Goal: Task Accomplishment & Management: Manage account settings

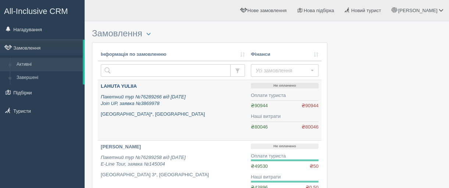
click at [122, 85] on b "LAHUTA YULIIA" at bounding box center [119, 86] width 36 height 6
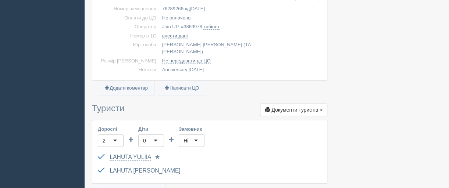
scroll to position [220, 0]
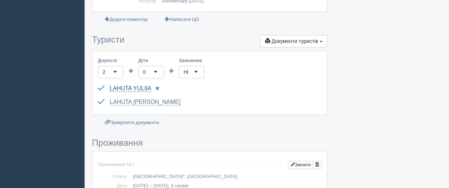
click at [119, 85] on link "LAHUTA YULIIA" at bounding box center [131, 88] width 42 height 7
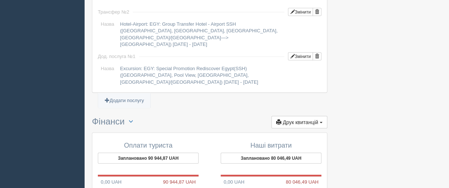
scroll to position [772, 0]
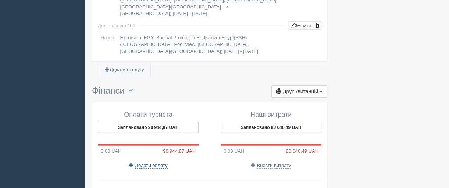
click at [146, 163] on span "Додати оплату" at bounding box center [151, 166] width 33 height 6
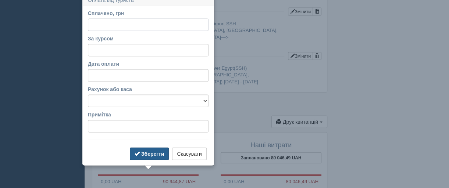
scroll to position [735, 0]
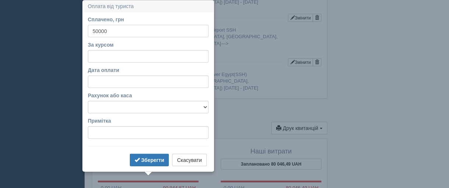
type input "50000"
click at [110, 60] on input "За курсом" at bounding box center [148, 56] width 121 height 12
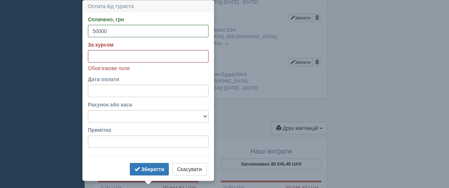
click at [96, 55] on input "За курсом" at bounding box center [148, 56] width 121 height 12
paste input "48.4215"
type input "48.4215"
click at [107, 118] on select "Банківський рахунок Готівкова каса" at bounding box center [148, 116] width 121 height 12
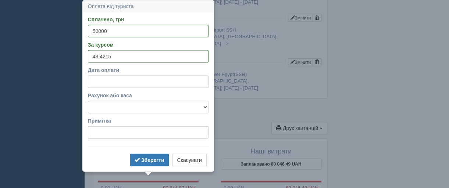
select select "2234"
click at [88, 101] on select "Банківський рахунок Готівкова каса" at bounding box center [148, 107] width 121 height 12
click at [146, 158] on b "Зберегти" at bounding box center [152, 160] width 23 height 6
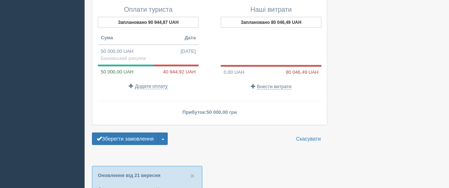
scroll to position [882, 0]
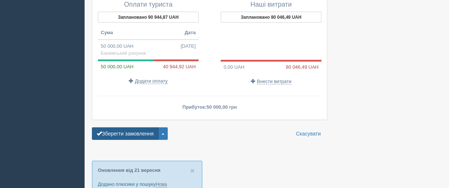
click at [126, 128] on button "Зберегти замовлення" at bounding box center [125, 134] width 67 height 12
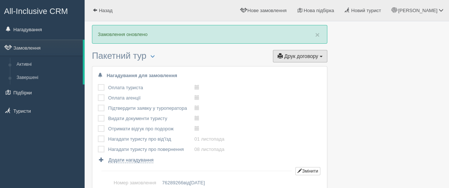
click at [296, 56] on span "Друк договору" at bounding box center [301, 56] width 34 height 6
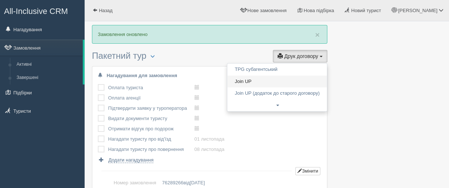
click at [243, 83] on link "Join UP" at bounding box center [277, 82] width 100 height 12
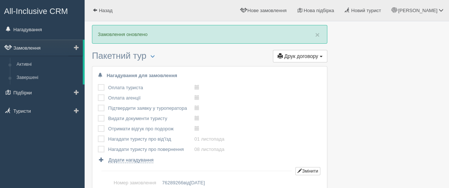
click at [35, 45] on link "Замовлення" at bounding box center [41, 48] width 83 height 16
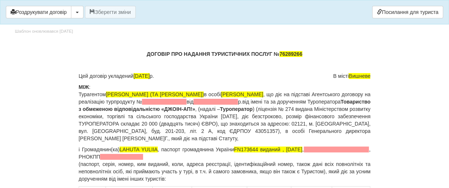
scroll to position [73, 0]
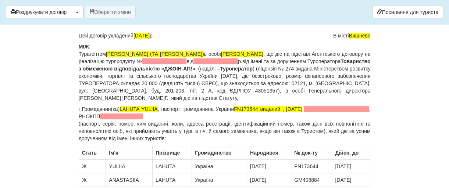
click at [125, 119] on p "і Громадянин(ка) LAHUTA YULIIA , паспорт громадянина України FN173644 виданий ,…" at bounding box center [225, 123] width 292 height 37
click at [141, 117] on span at bounding box center [121, 117] width 43 height 6
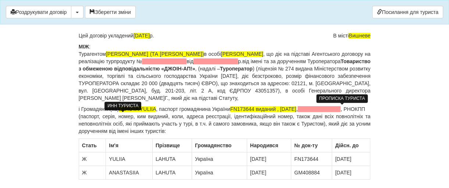
click at [340, 108] on span at bounding box center [318, 109] width 43 height 6
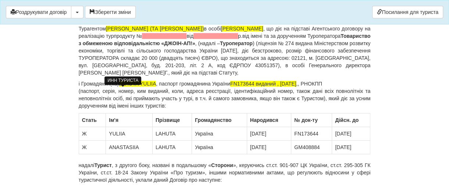
scroll to position [110, 0]
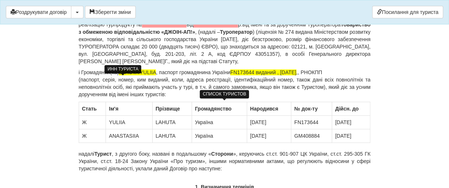
click at [274, 134] on td "[DATE]" at bounding box center [269, 136] width 44 height 14
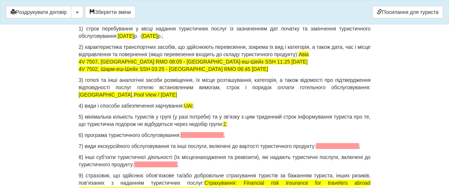
scroll to position [772, 0]
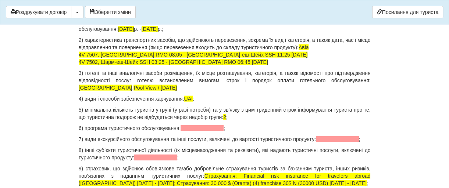
click at [197, 130] on p "6) програма туристичного обслуговування: ;" at bounding box center [225, 128] width 292 height 7
click at [215, 127] on p "6) програма туристичного обслуговування: ;" at bounding box center [225, 128] width 292 height 7
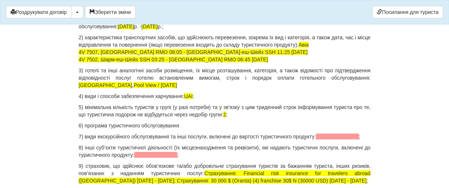
scroll to position [808, 0]
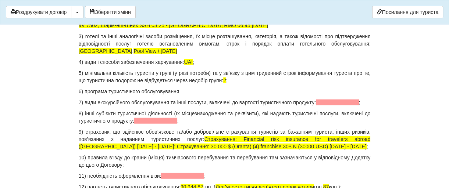
click at [362, 101] on p "7) види екскурсійного обслуговування та інші послуги, включені до вартості тури…" at bounding box center [225, 102] width 292 height 7
click at [181, 121] on p "8) інші суб’єкти туристичної діяльності (їх місцезнаходження та реквізити), які…" at bounding box center [225, 117] width 292 height 15
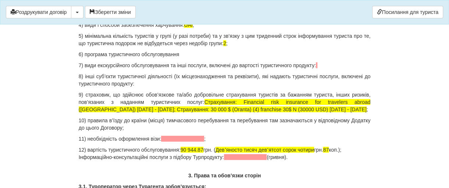
scroll to position [882, 0]
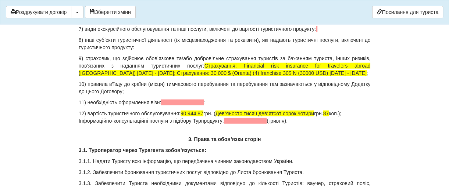
click at [206, 101] on p "11) необхідність оформлення візи: ;" at bounding box center [225, 102] width 292 height 7
click at [224, 104] on p "11) необхідність оформлення візи: в аеропорту прибуття" at bounding box center [225, 102] width 292 height 7
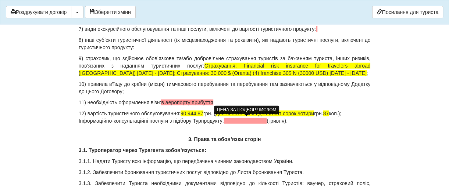
click at [236, 122] on span at bounding box center [245, 121] width 43 height 6
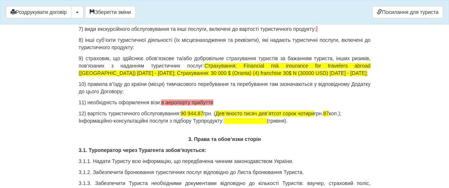
click at [215, 101] on p "11) необхідність оформлення візи: в аеропорту прибуття" at bounding box center [225, 102] width 292 height 7
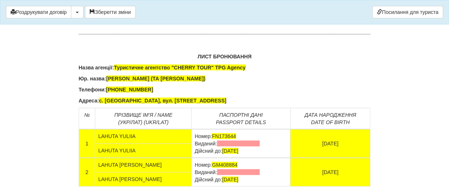
scroll to position [4850, 0]
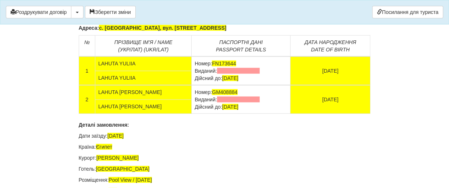
click at [220, 74] on span at bounding box center [238, 71] width 43 height 6
click at [251, 85] on td "Номер: FN173644 Виданий: [DATE] Дійсний до: [DATE]" at bounding box center [240, 71] width 99 height 29
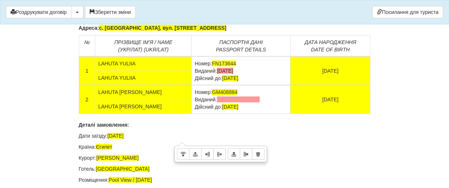
click at [251, 85] on td "Номер: FN173644 Виданий: [DATE] Дійсний до: [DATE]" at bounding box center [240, 71] width 99 height 29
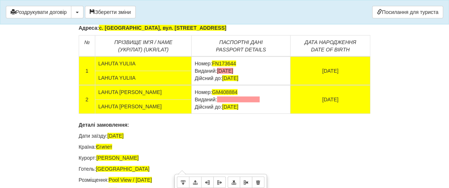
click at [289, 114] on td "Номер: GM408884 Виданий: Дійсний до: [DATE]" at bounding box center [240, 99] width 99 height 29
click at [217, 103] on span at bounding box center [238, 100] width 43 height 6
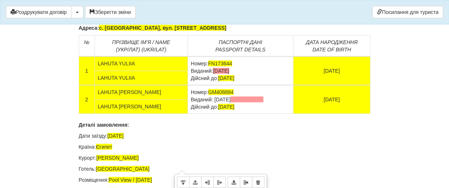
click at [260, 114] on td "Номер: GM408884 Виданий: [DATE] Дійсний до: [DATE]" at bounding box center [239, 99] width 105 height 29
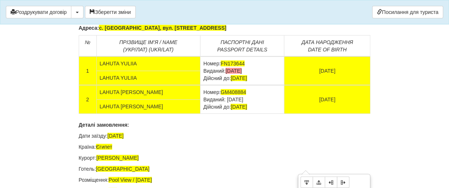
click at [346, 114] on td "[DATE]" at bounding box center [327, 99] width 86 height 29
click at [243, 85] on td "Номер: FN173644 Виданий: [DATE] Дійсний до: [DATE]" at bounding box center [242, 71] width 84 height 29
click at [265, 85] on td "Номер: FN173644 Виданий: [DATE] Дійсний до: [DATE]" at bounding box center [242, 71] width 84 height 29
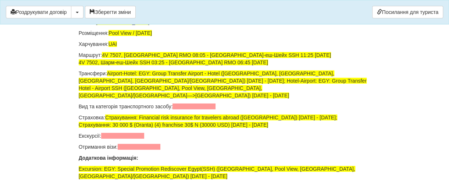
scroll to position [5034, 0]
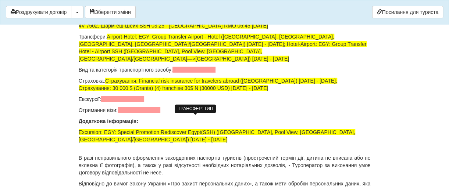
click at [178, 73] on span at bounding box center [193, 70] width 43 height 6
click at [218, 103] on p "Екскурсії:" at bounding box center [225, 99] width 292 height 7
click at [205, 109] on div "ТРАНСФЕР: ТИП" at bounding box center [195, 109] width 41 height 8
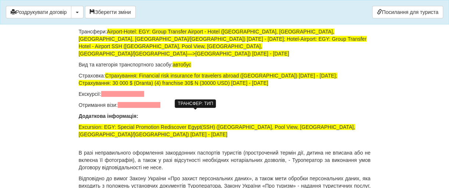
scroll to position [5071, 0]
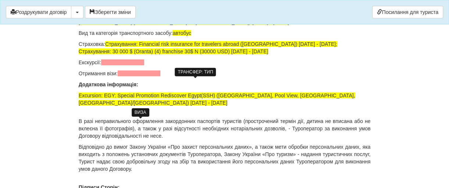
click at [129, 76] on span at bounding box center [139, 74] width 43 height 6
click at [113, 65] on span at bounding box center [122, 63] width 43 height 6
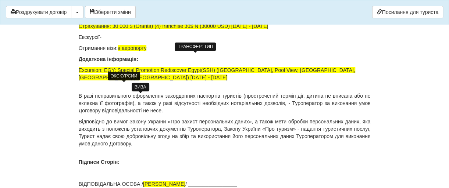
scroll to position [5108, 0]
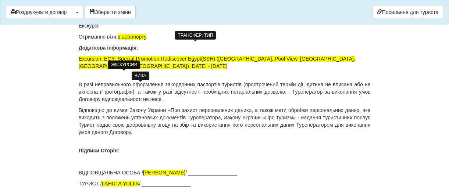
drag, startPoint x: 76, startPoint y: 108, endPoint x: 54, endPoint y: 116, distance: 24.0
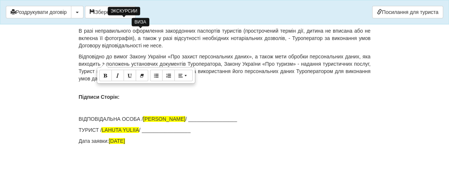
scroll to position [5210, 0]
click at [123, 10] on button "Зберегти зміни" at bounding box center [110, 12] width 51 height 12
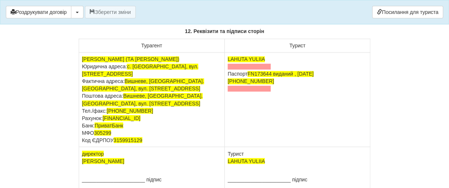
scroll to position [4586, 0]
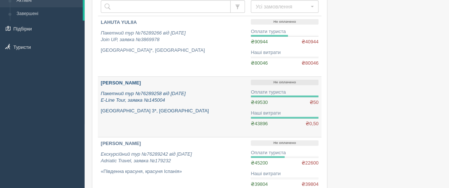
scroll to position [73, 0]
